Goal: Information Seeking & Learning: Find specific fact

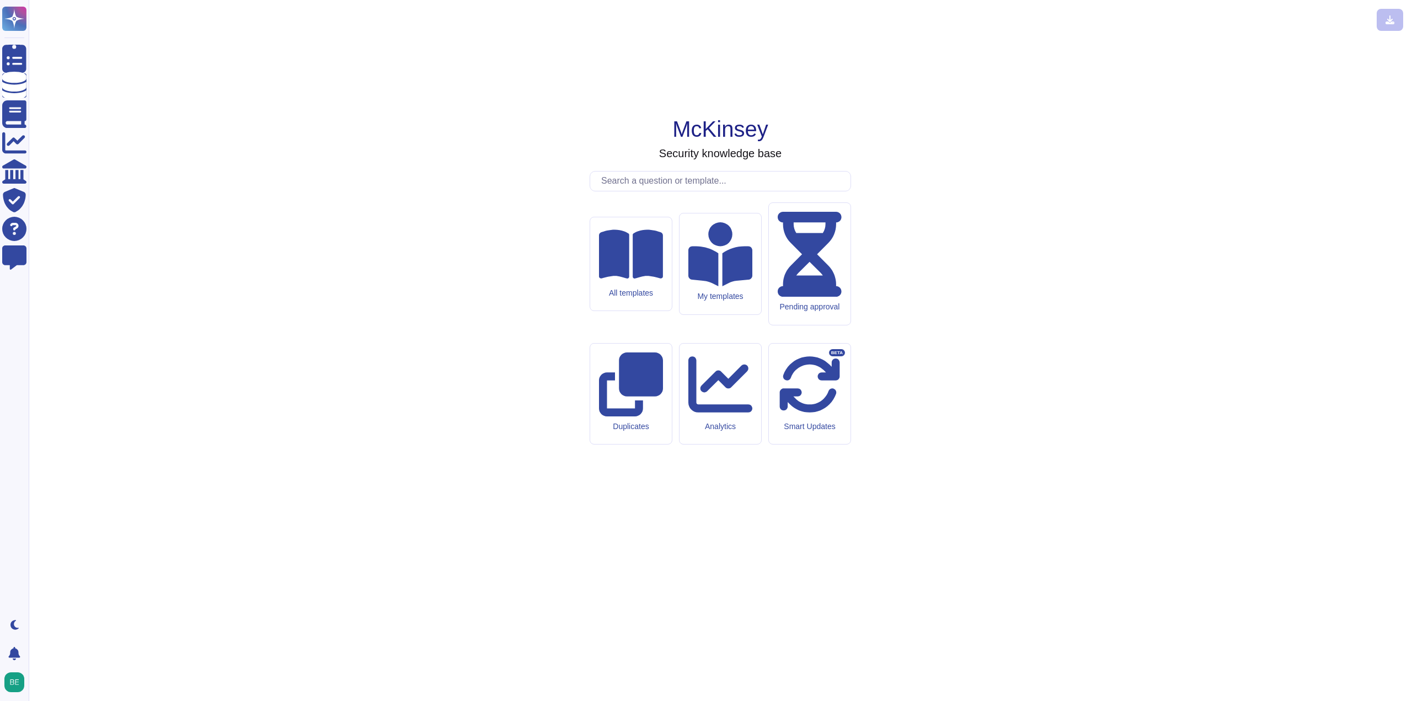
click at [690, 191] on input "text" at bounding box center [723, 181] width 255 height 19
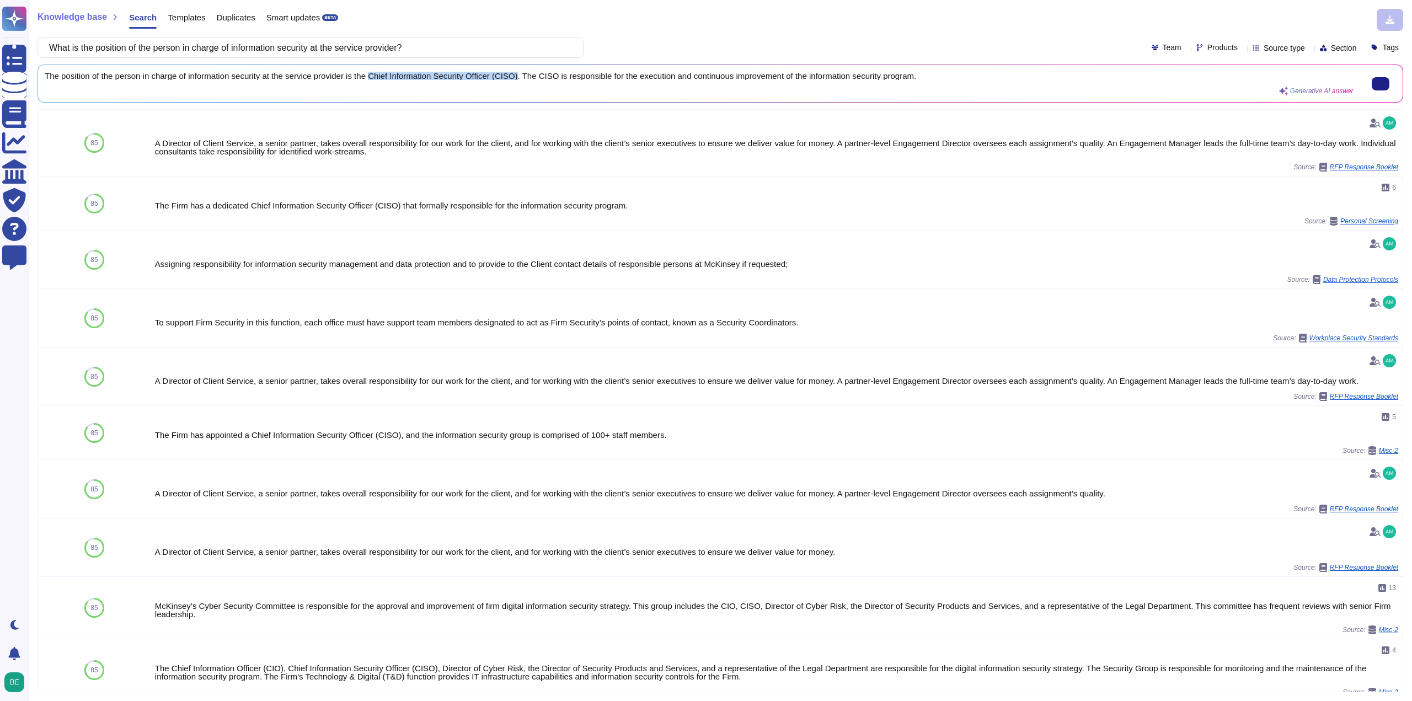
drag, startPoint x: 370, startPoint y: 75, endPoint x: 515, endPoint y: 72, distance: 145.6
click at [515, 72] on span "The position of the person in charge of information security at the service pro…" at bounding box center [699, 76] width 1309 height 8
copy span "Chief Information Security Officer (CISO)"
click at [315, 33] on div "Knowledge base Search Templates Duplicates Smart updates BETA What is the posit…" at bounding box center [720, 350] width 1383 height 701
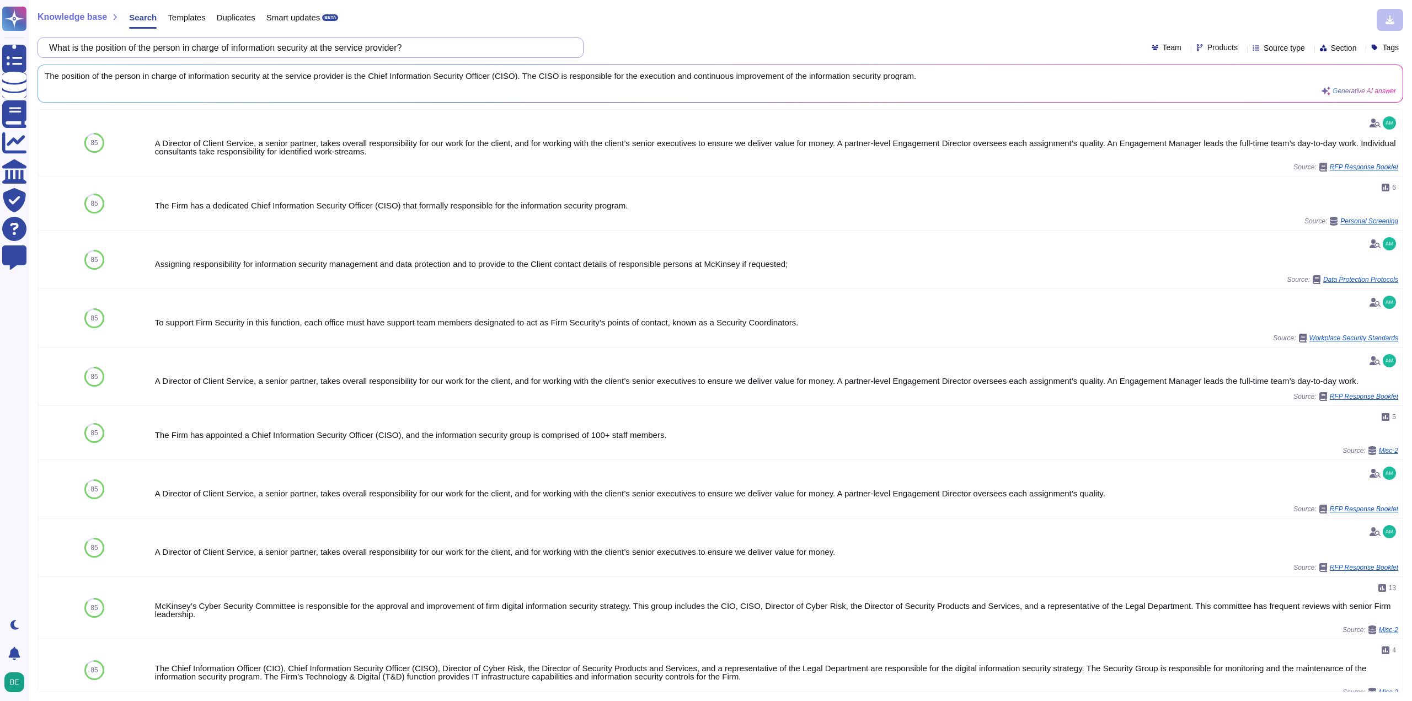
click at [315, 44] on input "What is the position of the person in charge of information security at the ser…" at bounding box center [308, 47] width 528 height 19
paste input "Do you use external storage devices or portable storage media to prevent inform…"
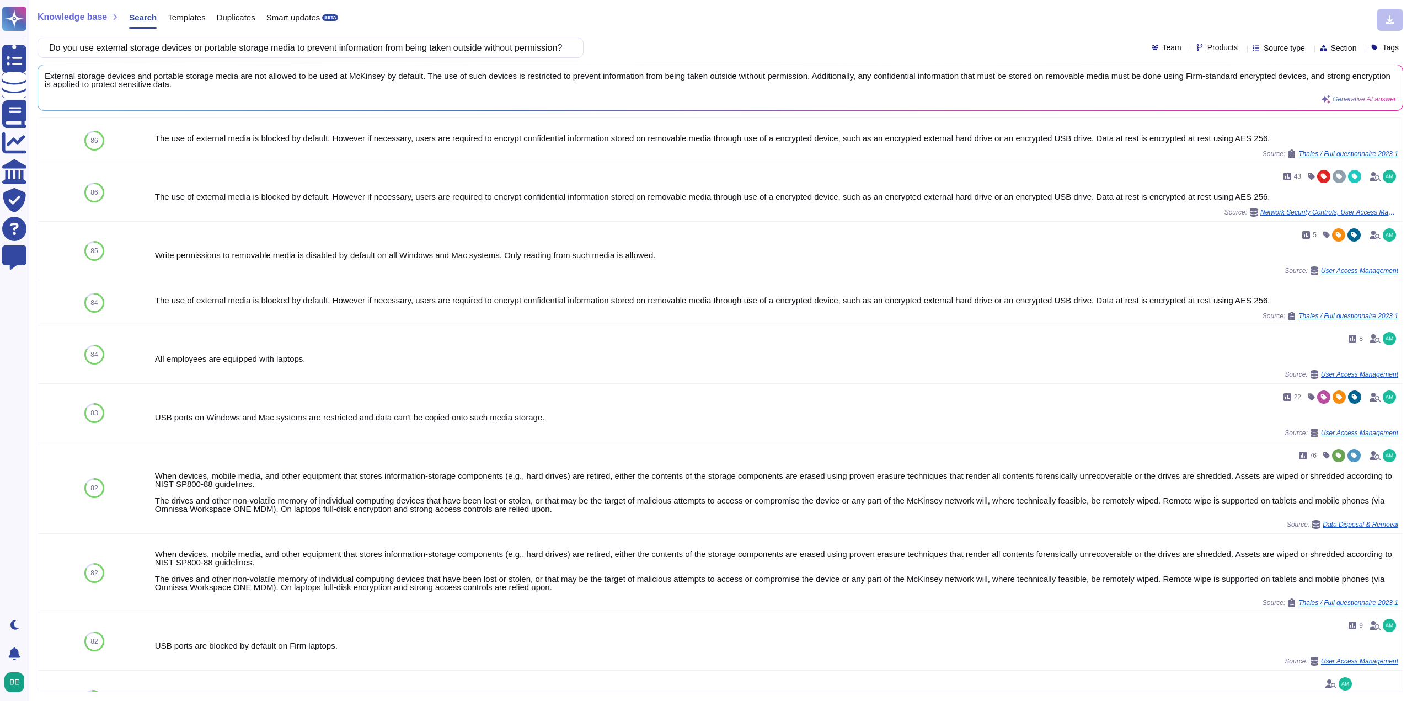
type input "Do you use external storage devices or portable storage media to prevent inform…"
drag, startPoint x: 151, startPoint y: 681, endPoint x: 145, endPoint y: 699, distance: 19.5
click at [145, 699] on div "Knowledge base Search Templates Duplicates Smart updates BETA Do you use extern…" at bounding box center [720, 350] width 1383 height 701
